Goal: Information Seeking & Learning: Learn about a topic

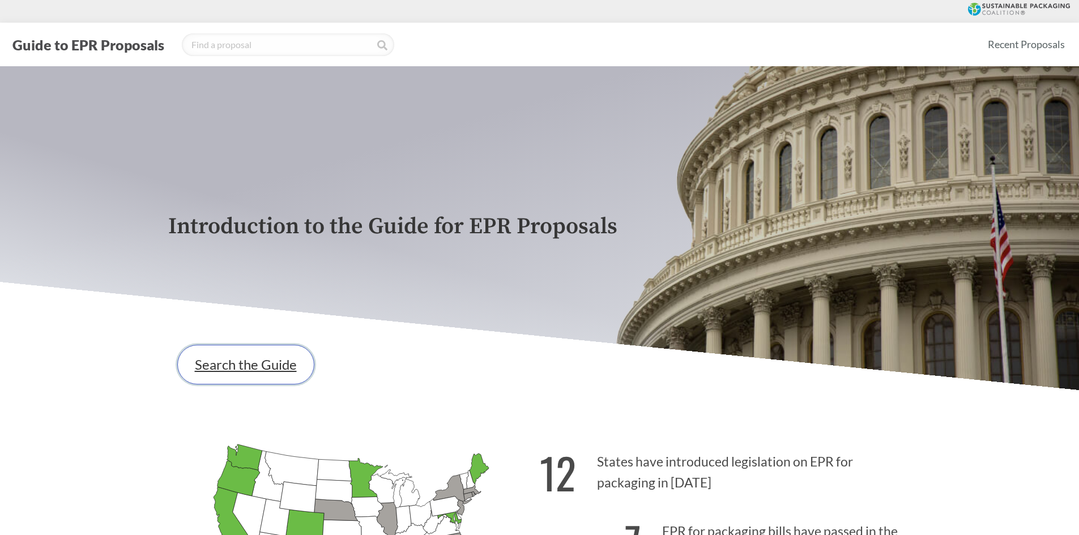
click at [270, 373] on link "Search the Guide" at bounding box center [245, 365] width 137 height 40
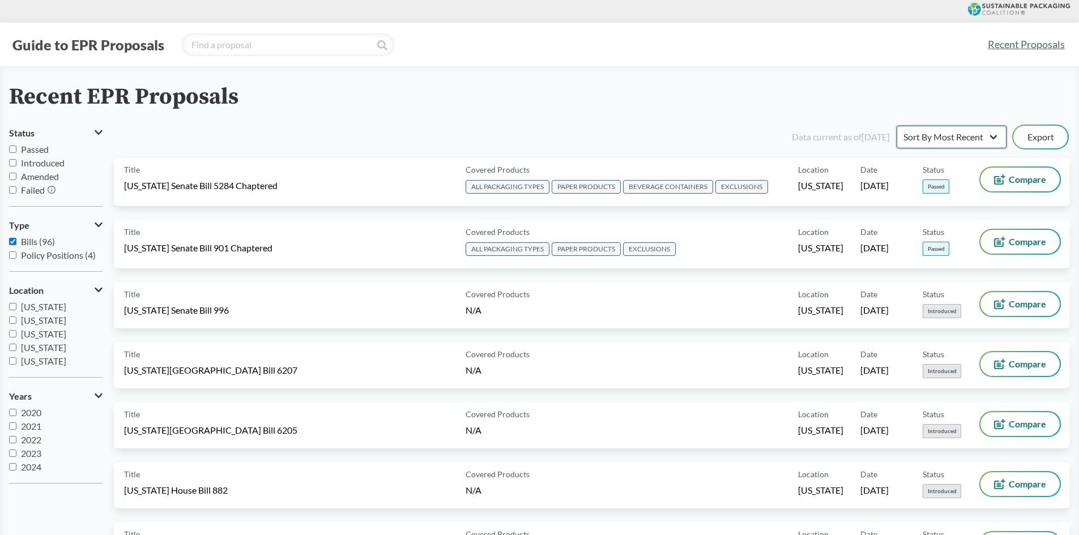
click at [915, 133] on select "Sort By Most Recent Sort By Status" at bounding box center [951, 137] width 110 height 23
select select "Sort By Status"
click at [896, 126] on select "Sort By Most Recent Sort By Status" at bounding box center [951, 137] width 110 height 23
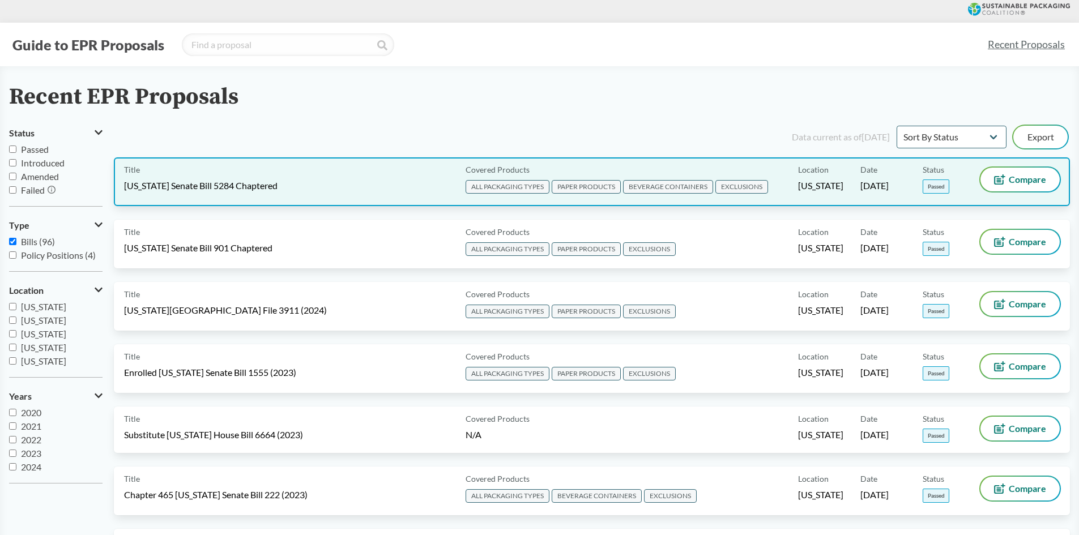
click at [236, 190] on span "[US_STATE] Senate Bill 5284 Chaptered" at bounding box center [200, 186] width 153 height 12
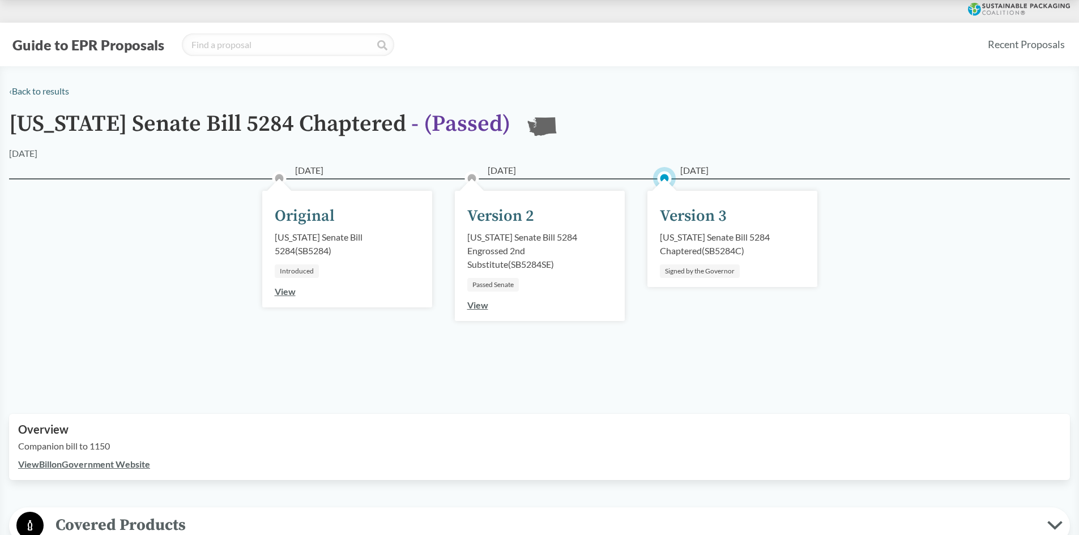
click at [688, 209] on div "Version 3" at bounding box center [693, 216] width 67 height 24
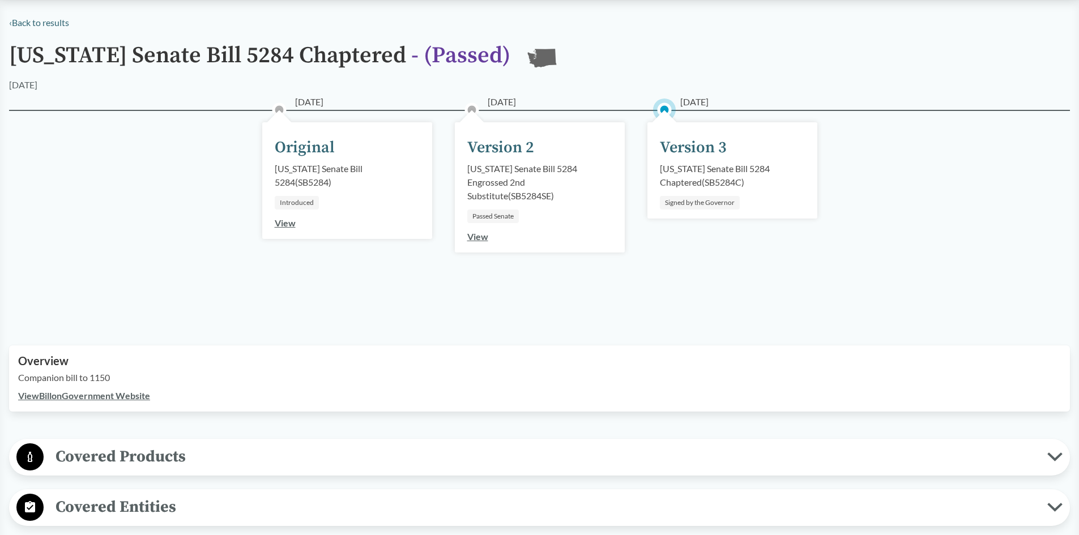
scroll to position [340, 0]
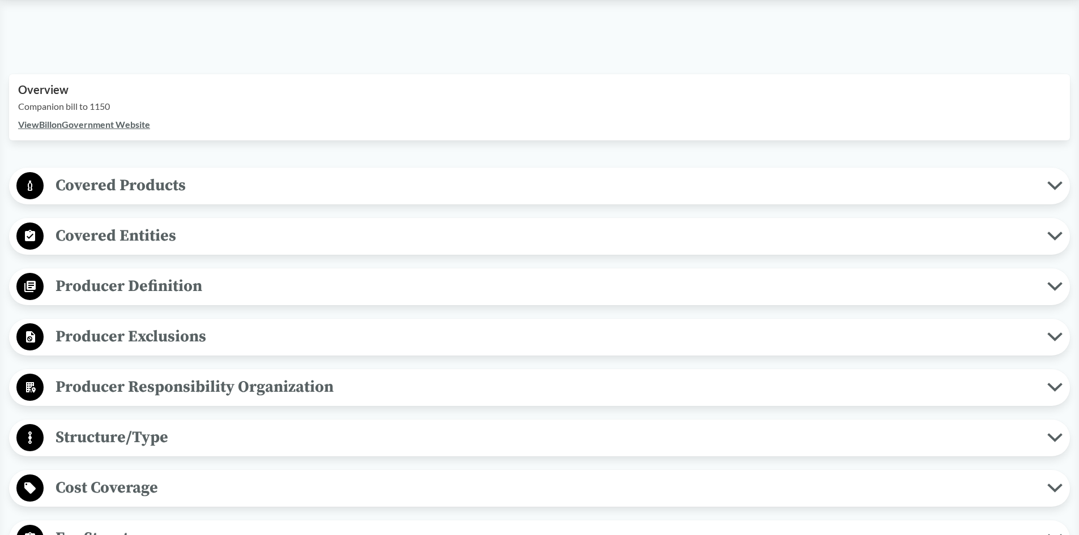
click at [92, 201] on div "Covered Products All Packaging Types Covered material means packaging and paper…" at bounding box center [539, 186] width 1061 height 37
click at [121, 186] on span "Covered Products" at bounding box center [545, 185] width 1003 height 25
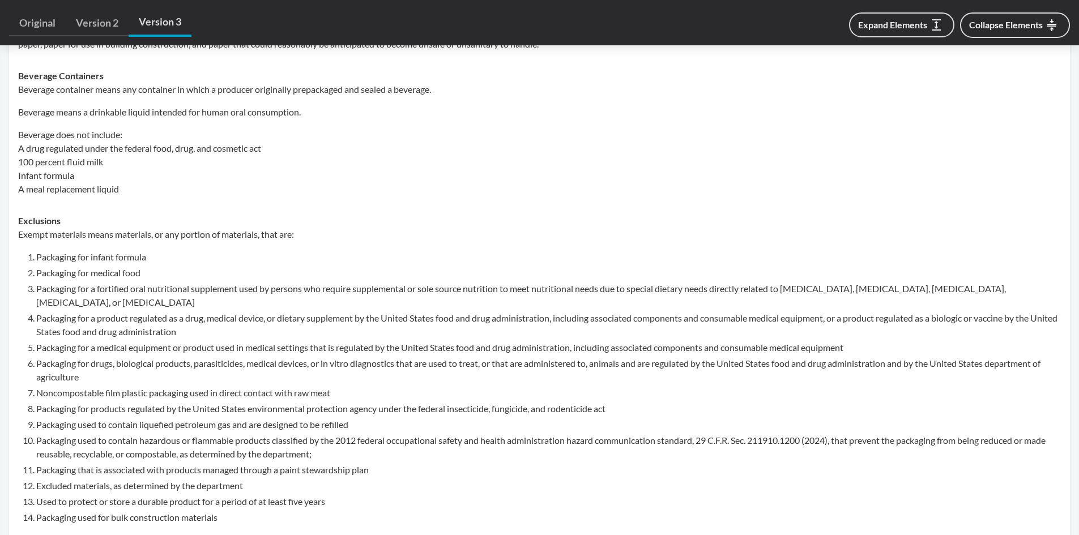
scroll to position [396, 0]
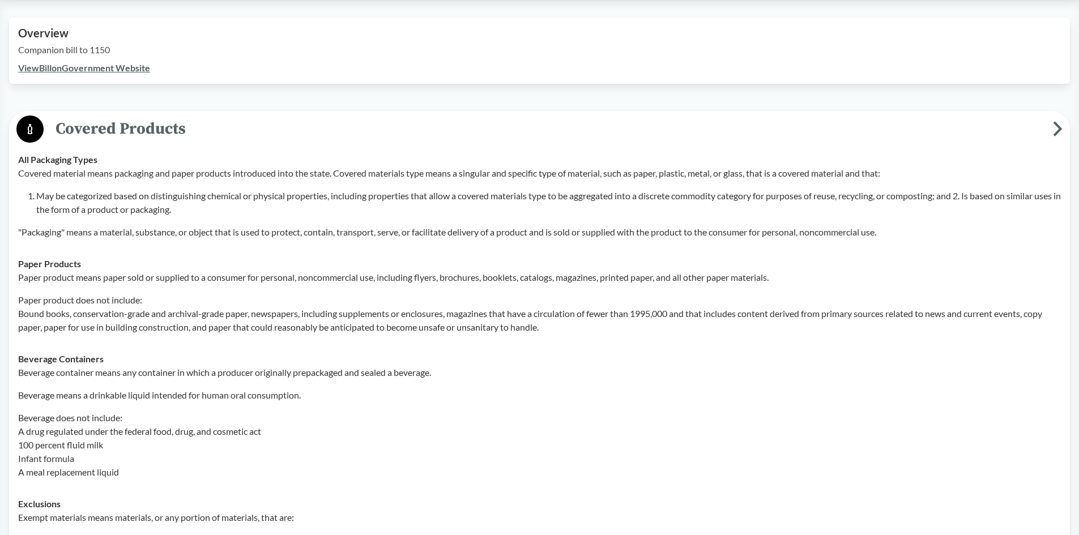
click at [191, 197] on li "May be categorized based on distinguishing chemical or physical properties, inc…" at bounding box center [548, 202] width 1024 height 27
click at [153, 150] on td "All Packaging Types Covered material means packaging and paper products introdu…" at bounding box center [539, 196] width 1053 height 104
click at [87, 179] on p "Covered material means packaging and paper products introduced into the state. …" at bounding box center [539, 173] width 1042 height 14
click at [20, 161] on strong "All Packaging Types" at bounding box center [57, 159] width 79 height 11
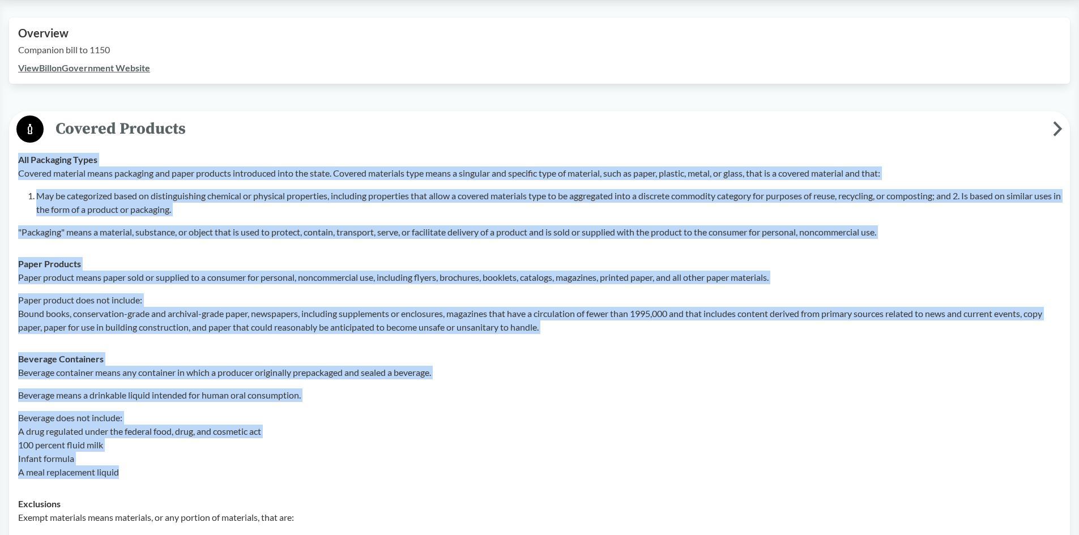
drag, startPoint x: 19, startPoint y: 158, endPoint x: 186, endPoint y: 470, distance: 353.9
copy tbody "All Packaging Types Covered material means packaging and paper products introdu…"
click at [328, 406] on div "Beverage container means any container in which a producer originally prepackag…" at bounding box center [539, 422] width 1042 height 113
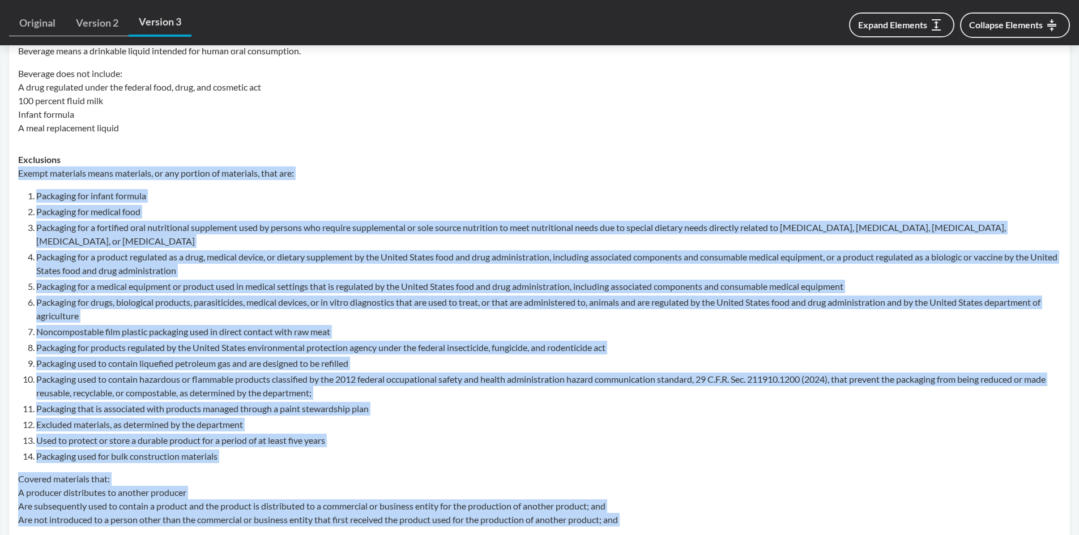
scroll to position [924, 0]
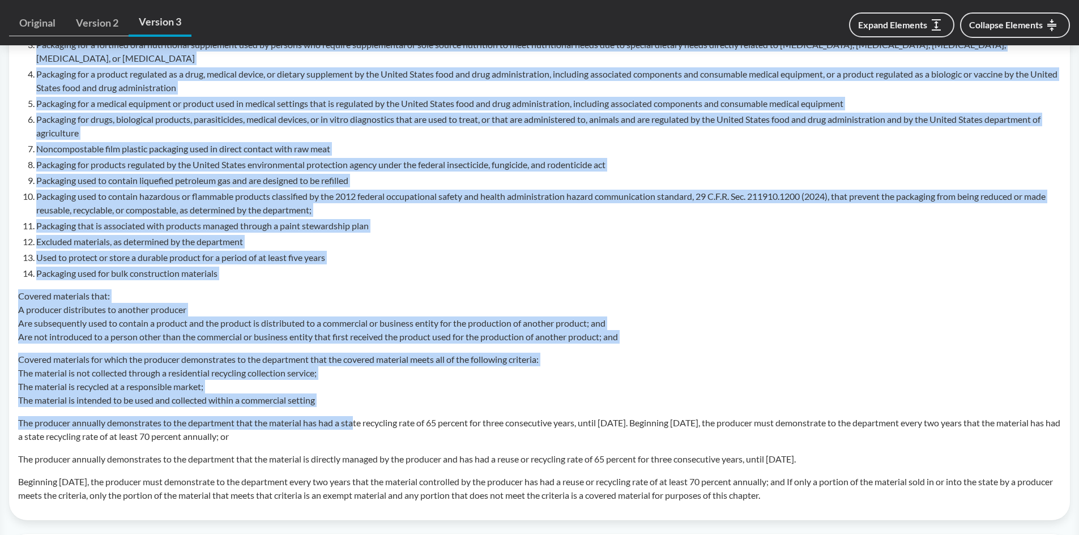
drag, startPoint x: 20, startPoint y: 290, endPoint x: 868, endPoint y: 491, distance: 871.1
click at [868, 491] on div "Exempt materials means materials, or any portion of materials, that are: Packag…" at bounding box center [539, 243] width 1042 height 519
copy div "Exempt materials means materials, or any portion of materials, that are: Packag…"
